Goal: Communication & Community: Participate in discussion

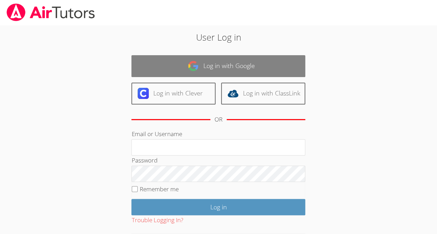
click at [165, 67] on link "Log in with Google" at bounding box center [218, 66] width 174 height 22
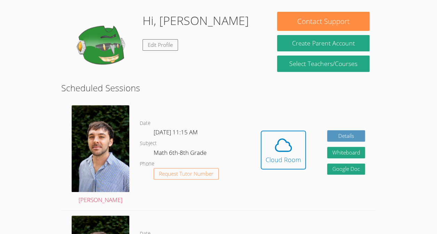
scroll to position [102, 0]
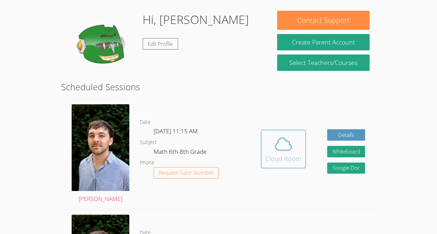
click at [265, 160] on button "Cloud Room" at bounding box center [282, 149] width 45 height 39
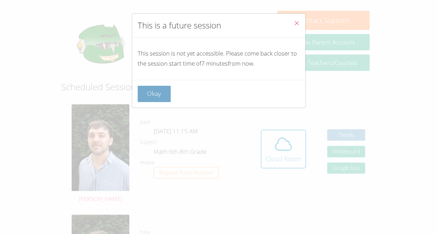
click at [147, 87] on button "Okay" at bounding box center [154, 94] width 33 height 16
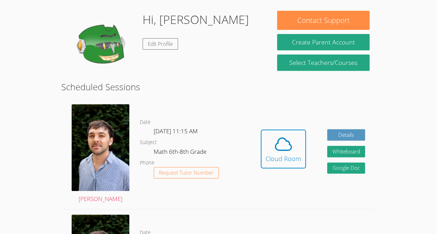
click at [273, 122] on div "Hidden Cloud Room Details Whiteboard Hidden Google Doc" at bounding box center [313, 154] width 126 height 110
click at [280, 148] on icon at bounding box center [282, 143] width 19 height 19
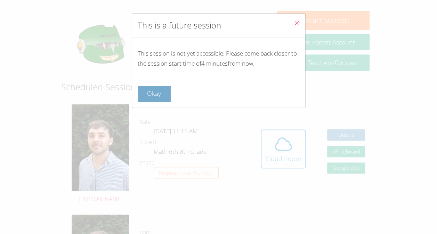
click at [147, 92] on button "Okay" at bounding box center [154, 94] width 33 height 16
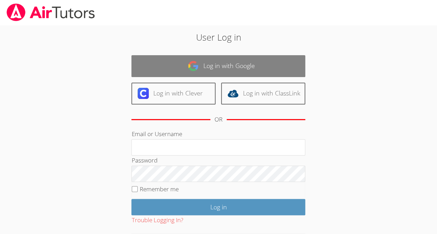
click at [223, 71] on link "Log in with Google" at bounding box center [218, 66] width 174 height 22
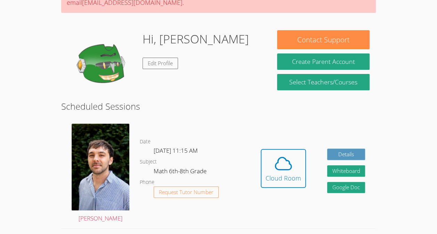
scroll to position [83, 0]
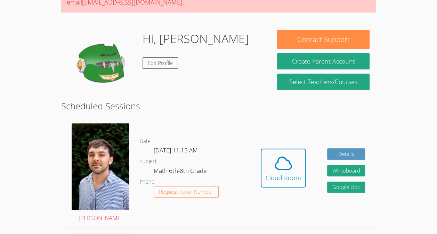
click at [261, 193] on link "Cloud Room" at bounding box center [282, 171] width 45 height 44
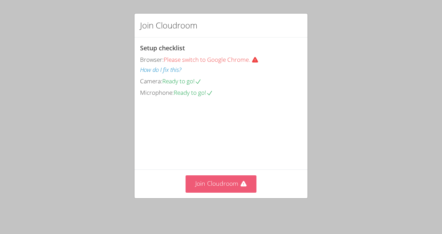
click at [219, 192] on button "Join Cloudroom" at bounding box center [220, 183] width 71 height 17
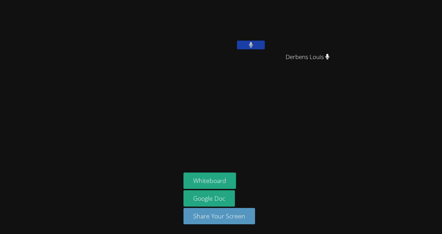
click at [254, 48] on button at bounding box center [251, 45] width 28 height 9
click at [244, 39] on video at bounding box center [224, 26] width 83 height 47
click at [239, 46] on button at bounding box center [251, 45] width 28 height 9
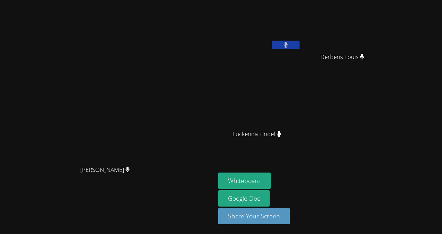
click at [288, 43] on icon at bounding box center [285, 45] width 4 height 6
drag, startPoint x: 338, startPoint y: 43, endPoint x: 309, endPoint y: 41, distance: 29.2
click at [301, 41] on video at bounding box center [259, 26] width 83 height 47
click at [289, 43] on icon at bounding box center [285, 45] width 7 height 6
click at [299, 41] on button at bounding box center [286, 45] width 28 height 9
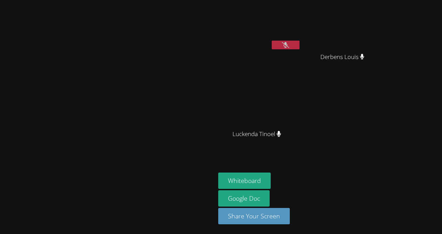
click at [299, 41] on button at bounding box center [286, 45] width 28 height 9
drag, startPoint x: 339, startPoint y: 41, endPoint x: 261, endPoint y: 56, distance: 79.2
click at [160, 56] on video at bounding box center [108, 103] width 104 height 118
click at [299, 43] on button at bounding box center [286, 45] width 28 height 9
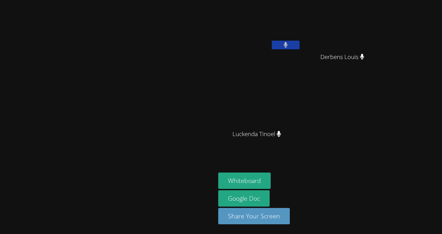
click at [299, 43] on button at bounding box center [286, 45] width 28 height 9
click at [289, 45] on icon at bounding box center [285, 45] width 7 height 6
click at [160, 140] on video at bounding box center [108, 103] width 104 height 118
click at [272, 44] on button at bounding box center [286, 45] width 28 height 9
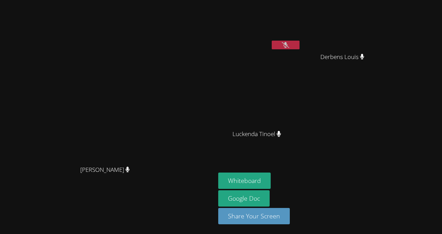
click at [272, 44] on button at bounding box center [286, 45] width 28 height 9
click at [272, 48] on button at bounding box center [286, 45] width 28 height 9
drag, startPoint x: 276, startPoint y: 47, endPoint x: 272, endPoint y: 49, distance: 4.4
click at [272, 49] on button at bounding box center [286, 45] width 28 height 9
click at [322, 229] on div "Whiteboard Google Doc Share Your Screen" at bounding box center [302, 201] width 168 height 57
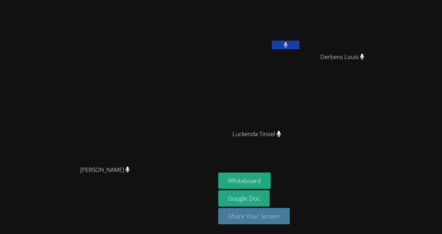
click at [290, 215] on button "Share Your Screen" at bounding box center [254, 216] width 72 height 16
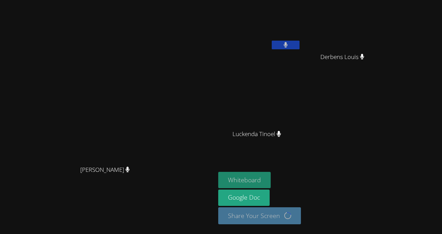
click at [271, 184] on button "Whiteboard" at bounding box center [244, 180] width 52 height 16
click at [270, 99] on video at bounding box center [259, 103] width 83 height 47
click at [299, 47] on button at bounding box center [286, 45] width 28 height 9
click at [289, 42] on icon at bounding box center [285, 45] width 7 height 6
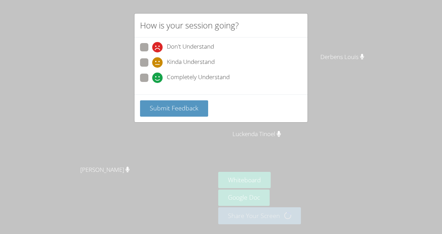
click at [152, 83] on span at bounding box center [152, 83] width 0 height 0
click at [152, 78] on input "Completely Understand" at bounding box center [155, 77] width 6 height 6
radio input "true"
click at [138, 103] on div "Submit Feedback" at bounding box center [220, 108] width 173 height 28
click at [144, 110] on button "Submit Feedback" at bounding box center [174, 108] width 68 height 16
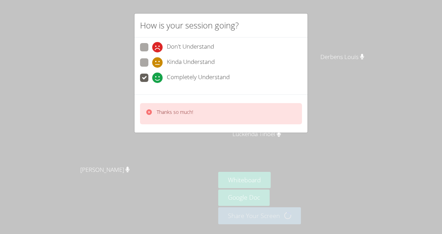
click at [103, 85] on div "How is your session going? Don't Understand Kinda Understand Completely Underst…" at bounding box center [221, 117] width 442 height 234
click at [85, 78] on div "How is your session going? Don't Understand Kinda Understand Completely Underst…" at bounding box center [221, 117] width 442 height 234
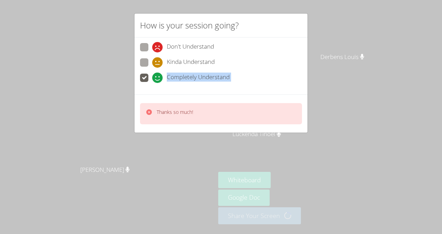
click at [85, 78] on div "How is your session going? Don't Understand Kinda Understand Completely Underst…" at bounding box center [221, 117] width 442 height 234
click at [85, 78] on video at bounding box center [108, 103] width 104 height 118
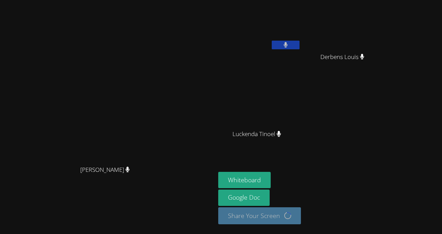
click at [85, 78] on video at bounding box center [108, 103] width 104 height 118
